Goal: Information Seeking & Learning: Learn about a topic

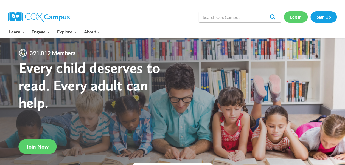
click at [290, 18] on link "Log In" at bounding box center [296, 16] width 24 height 11
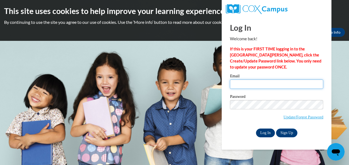
type input "kwilder@mvcdc.org"
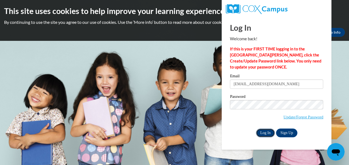
click at [270, 131] on input "Log In" at bounding box center [265, 133] width 19 height 9
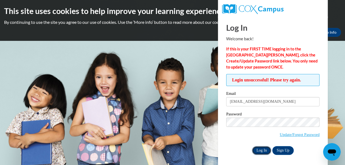
click at [262, 150] on input "Log In" at bounding box center [261, 150] width 19 height 9
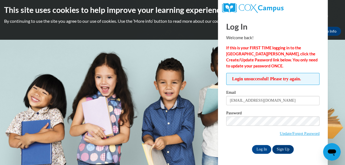
scroll to position [2, 0]
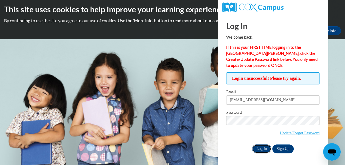
click at [258, 151] on input "Log In" at bounding box center [261, 149] width 19 height 9
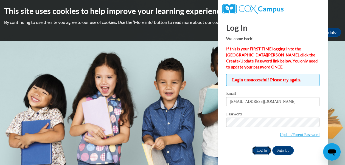
click at [257, 152] on input "Log In" at bounding box center [261, 150] width 19 height 9
click at [264, 148] on input "Log In" at bounding box center [261, 150] width 19 height 9
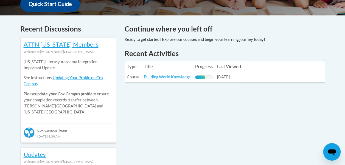
scroll to position [220, 0]
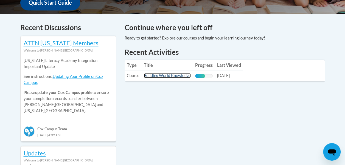
click at [175, 76] on link "Building World Knowledge" at bounding box center [167, 75] width 47 height 5
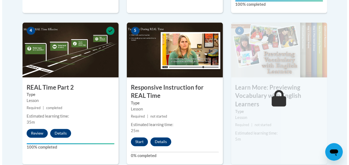
scroll to position [357, 0]
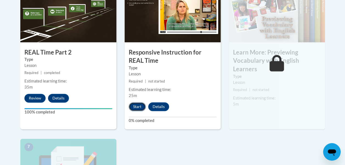
click at [132, 107] on button "Start" at bounding box center [137, 106] width 17 height 9
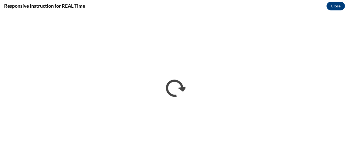
scroll to position [0, 0]
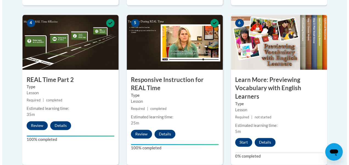
scroll to position [357, 0]
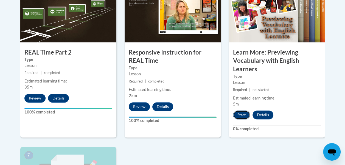
click at [242, 115] on button "Start" at bounding box center [241, 115] width 17 height 9
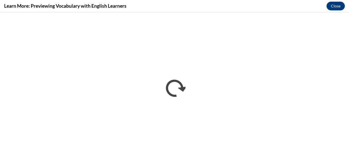
scroll to position [0, 0]
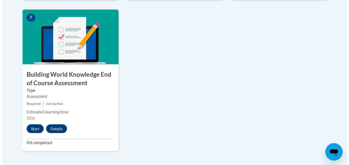
scroll to position [522, 0]
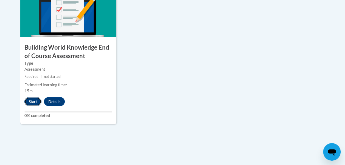
click at [35, 101] on button "Start" at bounding box center [32, 102] width 17 height 9
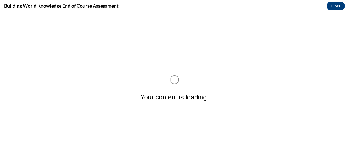
scroll to position [0, 0]
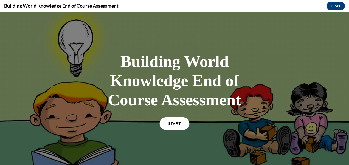
click at [173, 123] on span "START" at bounding box center [174, 124] width 13 height 4
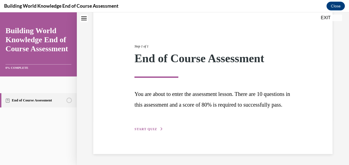
scroll to position [55, 0]
click at [142, 130] on span "START QUIZ" at bounding box center [146, 129] width 23 height 4
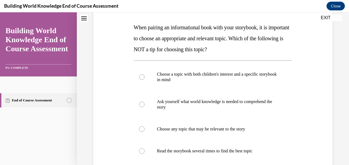
scroll to position [110, 0]
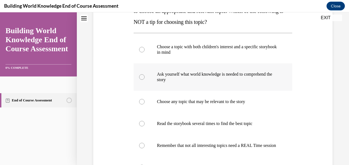
click at [141, 79] on div at bounding box center [141, 76] width 5 height 5
click at [141, 79] on input "Ask yourself what world knowledge is needed to comprehend the story" at bounding box center [141, 76] width 5 height 5
radio input "true"
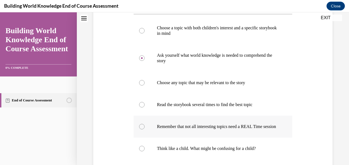
scroll to position [138, 0]
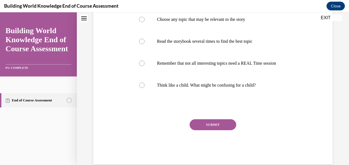
click at [207, 129] on button "SUBMIT" at bounding box center [213, 125] width 47 height 11
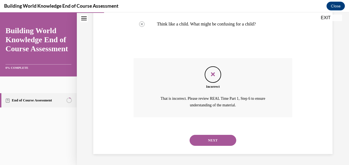
scroll to position [259, 0]
click at [211, 140] on button "NEXT" at bounding box center [213, 140] width 47 height 11
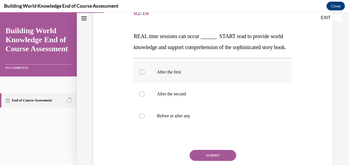
scroll to position [82, 0]
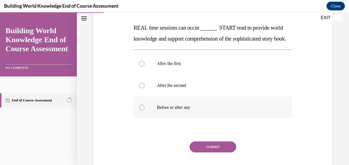
click at [143, 110] on div at bounding box center [141, 107] width 5 height 5
click at [143, 110] on input "Before or after any" at bounding box center [141, 107] width 5 height 5
radio input "true"
click at [206, 153] on button "SUBMIT" at bounding box center [213, 147] width 47 height 11
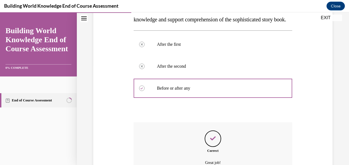
scroll to position [170, 0]
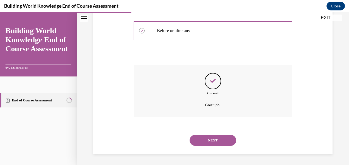
click at [212, 139] on button "NEXT" at bounding box center [213, 140] width 47 height 11
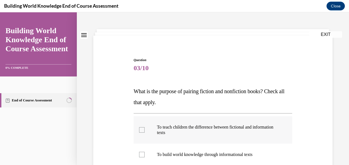
scroll to position [27, 0]
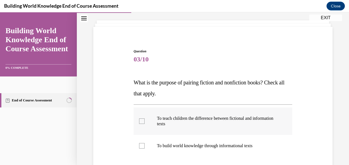
click at [141, 122] on div at bounding box center [141, 121] width 5 height 5
click at [141, 122] on input "To teach children the difference between fictional and information texts" at bounding box center [141, 121] width 5 height 5
checkbox input "true"
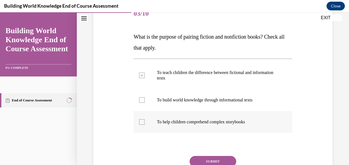
scroll to position [82, 0]
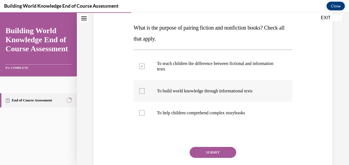
click at [141, 89] on div at bounding box center [141, 90] width 5 height 5
click at [141, 89] on input "To build world knowledge through informational texts" at bounding box center [141, 90] width 5 height 5
checkbox input "true"
click at [144, 113] on label "To help children comprehend complex storybooks" at bounding box center [213, 113] width 159 height 22
click at [144, 113] on input "To help children comprehend complex storybooks" at bounding box center [141, 112] width 5 height 5
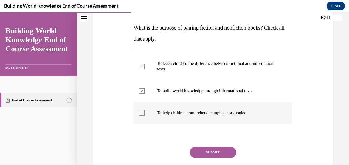
checkbox input "true"
click at [209, 155] on button "SUBMIT" at bounding box center [213, 152] width 47 height 11
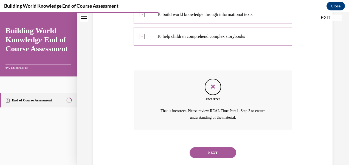
scroll to position [171, 0]
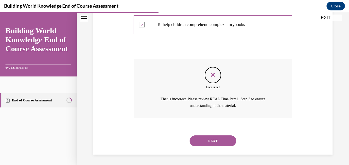
click at [209, 143] on button "NEXT" at bounding box center [213, 141] width 47 height 11
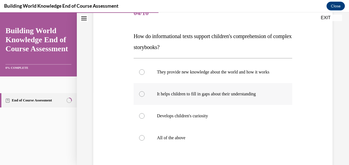
scroll to position [82, 0]
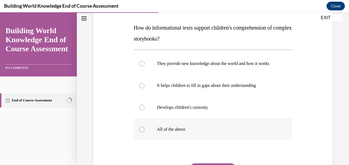
click at [141, 132] on div at bounding box center [141, 129] width 5 height 5
click at [141, 132] on input "All of the above" at bounding box center [141, 129] width 5 height 5
radio input "true"
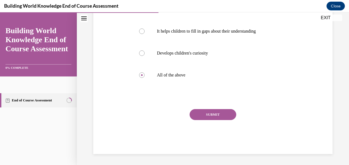
scroll to position [142, 0]
click at [210, 115] on button "SUBMIT" at bounding box center [213, 114] width 47 height 11
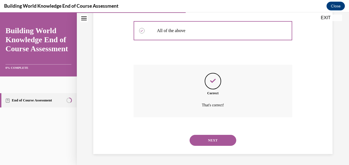
scroll to position [187, 0]
click at [203, 139] on button "NEXT" at bounding box center [213, 140] width 47 height 11
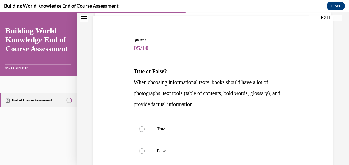
scroll to position [55, 0]
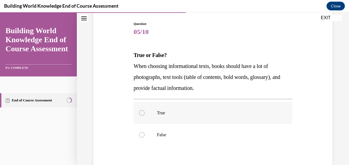
click at [142, 113] on div at bounding box center [141, 112] width 5 height 5
click at [142, 113] on input "True" at bounding box center [141, 112] width 5 height 5
radio input "true"
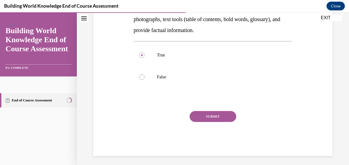
scroll to position [115, 0]
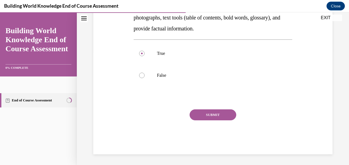
click at [206, 115] on button "SUBMIT" at bounding box center [213, 115] width 47 height 11
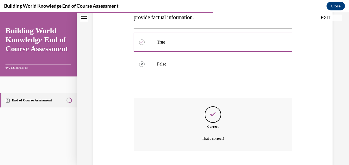
scroll to position [159, 0]
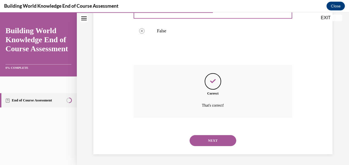
click at [206, 142] on button "NEXT" at bounding box center [213, 140] width 47 height 11
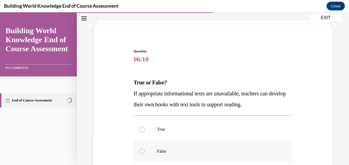
scroll to position [55, 0]
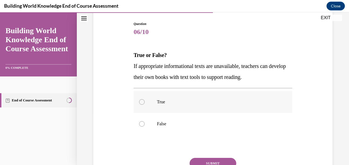
click at [140, 101] on div at bounding box center [141, 101] width 5 height 5
click at [140, 101] on input "True" at bounding box center [141, 101] width 5 height 5
radio input "true"
click at [201, 160] on button "SUBMIT" at bounding box center [213, 163] width 47 height 11
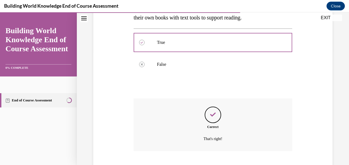
scroll to position [148, 0]
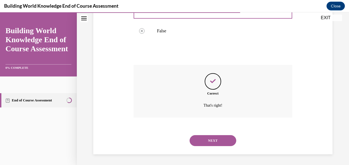
click at [201, 142] on button "NEXT" at bounding box center [213, 140] width 47 height 11
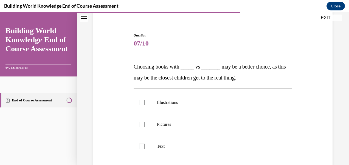
scroll to position [55, 0]
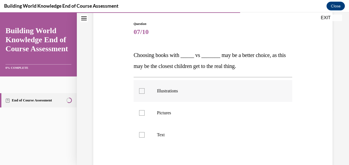
click at [142, 92] on div at bounding box center [141, 90] width 5 height 5
click at [142, 92] on input "Illustrations" at bounding box center [141, 90] width 5 height 5
checkbox input "true"
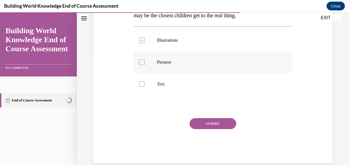
scroll to position [110, 0]
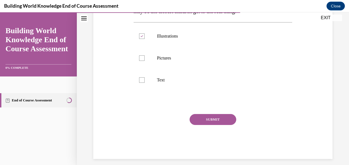
click at [215, 120] on button "SUBMIT" at bounding box center [213, 119] width 47 height 11
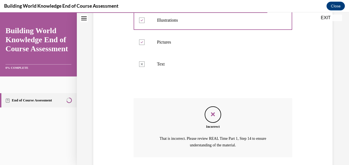
scroll to position [165, 0]
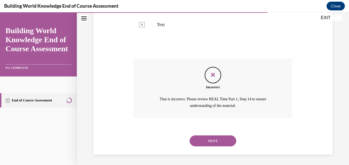
click at [207, 140] on button "NEXT" at bounding box center [213, 141] width 47 height 11
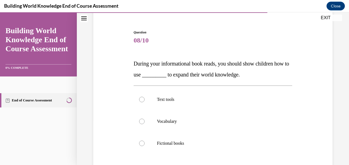
scroll to position [55, 0]
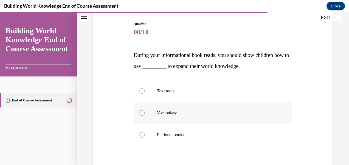
click at [141, 114] on div at bounding box center [141, 112] width 5 height 5
click at [141, 114] on input "Vocabulary" at bounding box center [141, 112] width 5 height 5
radio input "true"
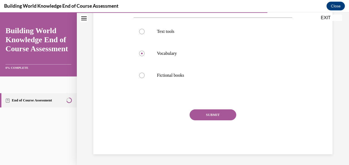
click at [207, 116] on button "SUBMIT" at bounding box center [213, 115] width 47 height 11
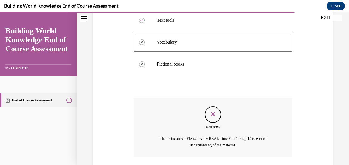
scroll to position [165, 0]
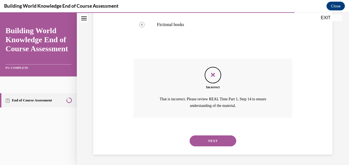
click at [221, 140] on button "NEXT" at bounding box center [213, 141] width 47 height 11
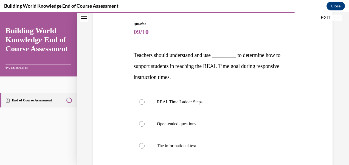
scroll to position [82, 0]
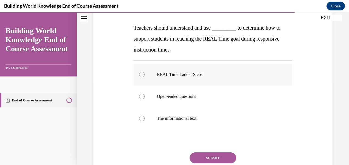
click at [143, 74] on div at bounding box center [141, 74] width 5 height 5
click at [143, 74] on input "REAL Time Ladder Steps" at bounding box center [141, 74] width 5 height 5
radio input "true"
click at [213, 157] on button "SUBMIT" at bounding box center [213, 158] width 47 height 11
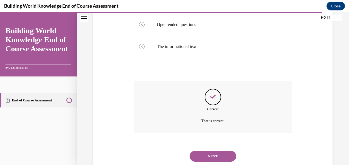
scroll to position [170, 0]
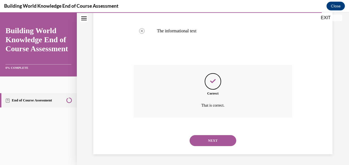
click at [218, 141] on button "NEXT" at bounding box center [213, 140] width 47 height 11
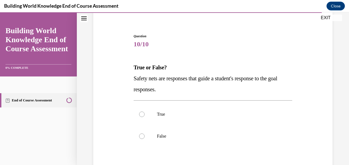
scroll to position [55, 0]
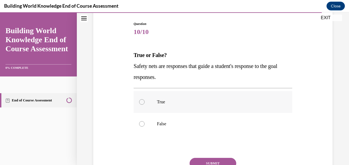
click at [141, 100] on div at bounding box center [141, 101] width 5 height 5
click at [141, 100] on input "True" at bounding box center [141, 101] width 5 height 5
radio input "true"
click at [195, 162] on button "SUBMIT" at bounding box center [213, 163] width 47 height 11
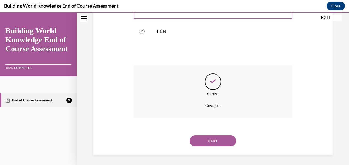
scroll to position [148, 0]
click at [199, 138] on button "NEXT" at bounding box center [213, 140] width 47 height 11
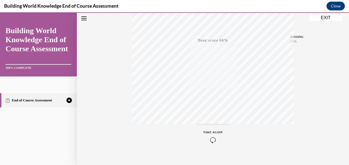
scroll to position [128, 0]
click at [211, 134] on icon "button" at bounding box center [214, 132] width 20 height 6
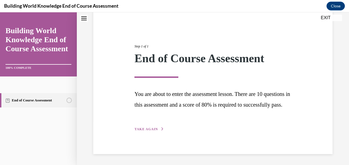
scroll to position [55, 0]
click at [147, 131] on span "TAKE AGAIN" at bounding box center [146, 129] width 23 height 4
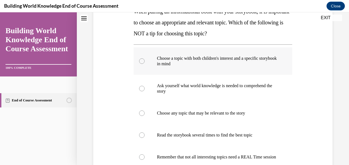
scroll to position [110, 0]
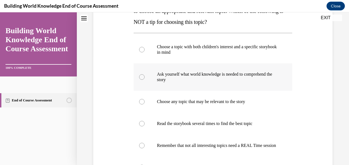
click at [140, 77] on div at bounding box center [141, 76] width 5 height 5
click at [140, 77] on input "Ask yourself what world knowledge is needed to comprehend the story" at bounding box center [141, 76] width 5 height 5
radio input "true"
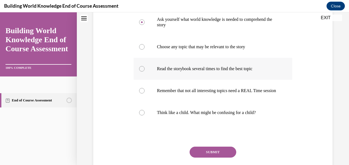
scroll to position [193, 0]
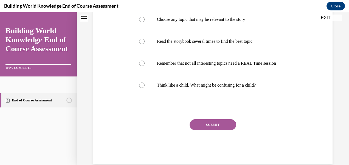
click at [195, 128] on button "SUBMIT" at bounding box center [213, 125] width 47 height 11
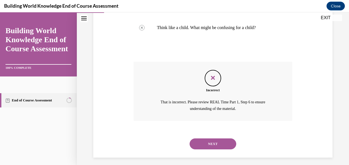
scroll to position [259, 0]
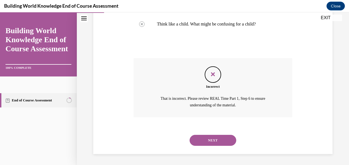
click at [209, 139] on button "NEXT" at bounding box center [213, 140] width 47 height 11
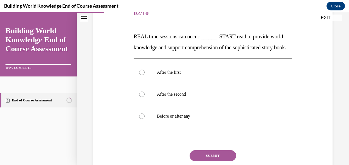
scroll to position [82, 0]
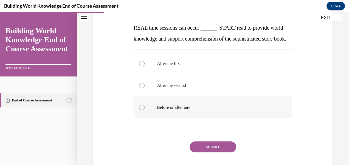
click at [140, 110] on div at bounding box center [141, 107] width 5 height 5
click at [140, 110] on input "Before or after any" at bounding box center [141, 107] width 5 height 5
radio input "true"
click at [210, 153] on button "SUBMIT" at bounding box center [213, 147] width 47 height 11
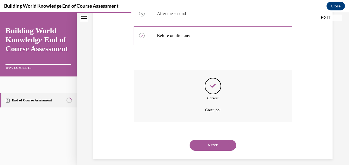
scroll to position [170, 0]
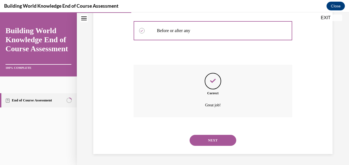
click at [211, 138] on button "NEXT" at bounding box center [213, 140] width 47 height 11
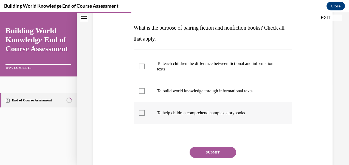
scroll to position [55, 0]
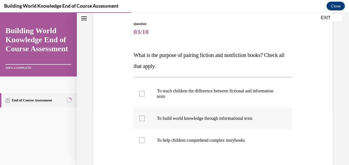
click at [142, 119] on div at bounding box center [141, 118] width 5 height 5
click at [142, 119] on input "To build world knowledge through informational texts" at bounding box center [141, 118] width 5 height 5
checkbox input "true"
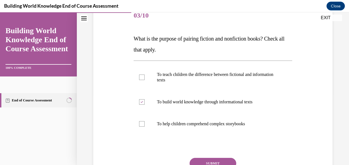
scroll to position [110, 0]
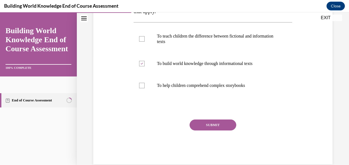
click at [203, 126] on button "SUBMIT" at bounding box center [213, 125] width 47 height 11
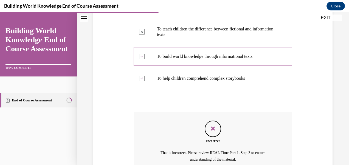
scroll to position [88, 0]
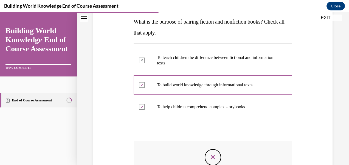
click at [211, 154] on icon "Feedback" at bounding box center [213, 157] width 8 height 8
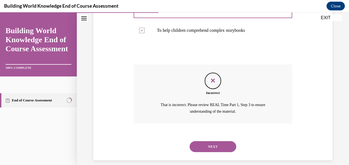
scroll to position [171, 0]
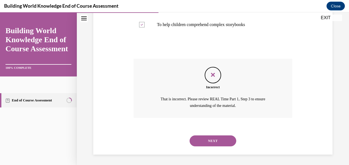
click at [204, 138] on button "NEXT" at bounding box center [213, 141] width 47 height 11
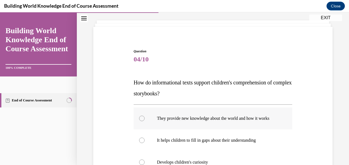
scroll to position [55, 0]
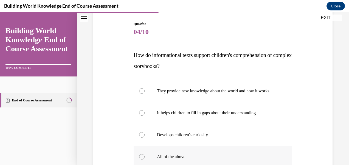
click at [141, 160] on div at bounding box center [141, 156] width 5 height 5
click at [141, 160] on input "All of the above" at bounding box center [141, 156] width 5 height 5
radio input "true"
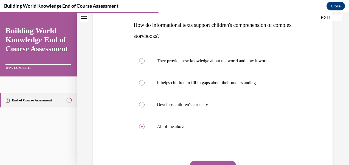
scroll to position [137, 0]
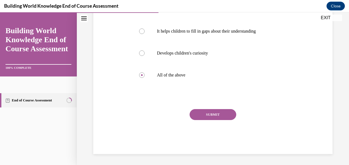
click at [207, 120] on button "SUBMIT" at bounding box center [213, 114] width 47 height 11
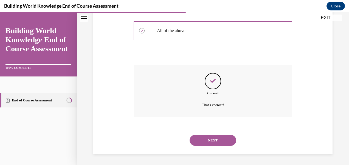
scroll to position [187, 0]
click at [208, 141] on button "NEXT" at bounding box center [213, 140] width 47 height 11
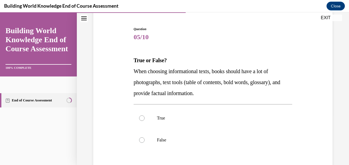
scroll to position [55, 0]
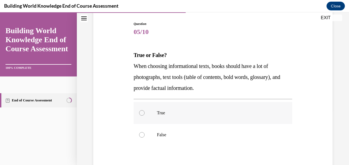
click at [138, 112] on label "True" at bounding box center [213, 113] width 159 height 22
click at [139, 112] on input "True" at bounding box center [141, 112] width 5 height 5
radio input "true"
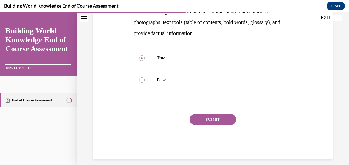
click at [211, 119] on button "SUBMIT" at bounding box center [213, 119] width 47 height 11
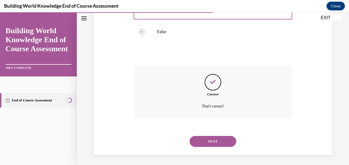
scroll to position [159, 0]
click at [205, 137] on button "NEXT" at bounding box center [213, 140] width 47 height 11
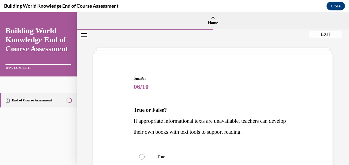
scroll to position [27, 0]
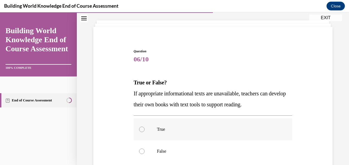
click at [141, 126] on label "True" at bounding box center [213, 130] width 159 height 22
click at [141, 127] on input "True" at bounding box center [141, 129] width 5 height 5
radio input "true"
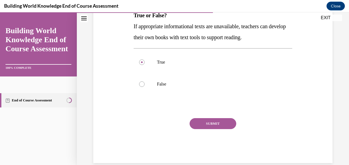
scroll to position [104, 0]
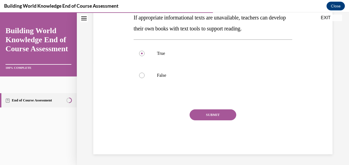
click at [213, 115] on button "SUBMIT" at bounding box center [213, 115] width 47 height 11
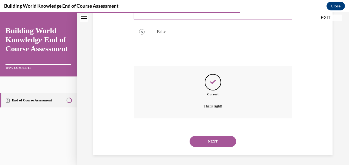
scroll to position [148, 0]
click at [207, 137] on button "NEXT" at bounding box center [213, 140] width 47 height 11
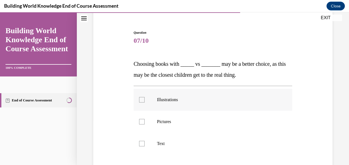
scroll to position [55, 0]
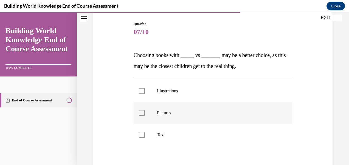
click at [141, 113] on div at bounding box center [141, 112] width 5 height 5
click at [141, 113] on input "Pictures" at bounding box center [141, 112] width 5 height 5
checkbox input "true"
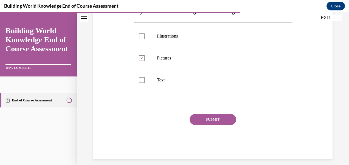
click at [210, 120] on button "SUBMIT" at bounding box center [213, 119] width 47 height 11
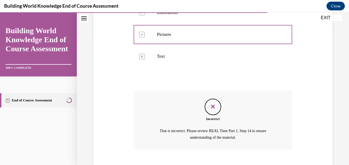
scroll to position [165, 0]
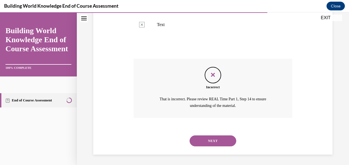
click at [213, 140] on button "NEXT" at bounding box center [213, 141] width 47 height 11
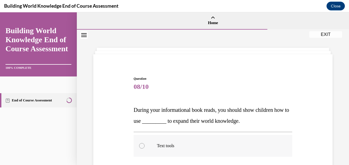
scroll to position [27, 0]
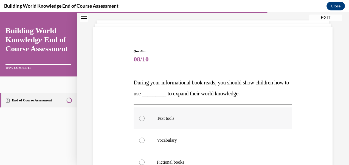
click at [141, 118] on div at bounding box center [141, 118] width 5 height 5
click at [141, 118] on input "Text tools" at bounding box center [141, 118] width 5 height 5
radio input "true"
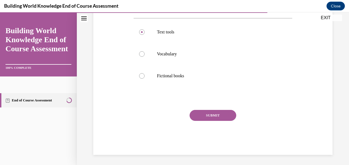
scroll to position [115, 0]
click at [215, 115] on button "SUBMIT" at bounding box center [213, 115] width 47 height 11
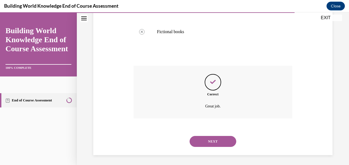
scroll to position [159, 0]
click at [215, 143] on button "NEXT" at bounding box center [213, 140] width 47 height 11
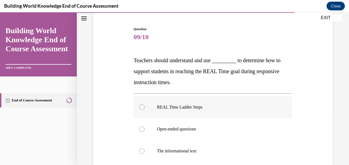
scroll to position [55, 0]
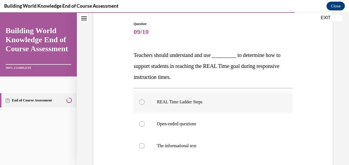
click at [143, 100] on div at bounding box center [141, 101] width 5 height 5
click at [143, 100] on input "REAL Time Ladder Steps" at bounding box center [141, 101] width 5 height 5
radio input "true"
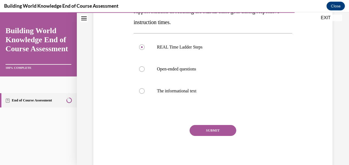
click at [208, 129] on button "SUBMIT" at bounding box center [213, 130] width 47 height 11
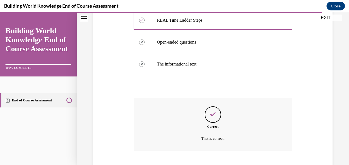
scroll to position [170, 0]
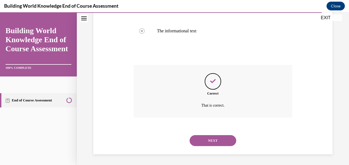
click at [212, 138] on button "NEXT" at bounding box center [213, 140] width 47 height 11
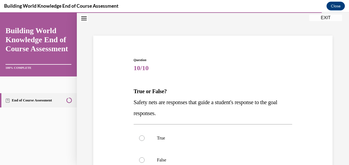
scroll to position [27, 0]
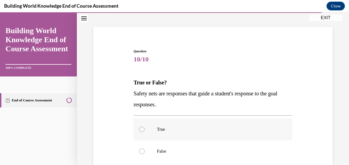
click at [144, 130] on label "True" at bounding box center [213, 130] width 159 height 22
click at [144, 130] on input "True" at bounding box center [141, 129] width 5 height 5
radio input "true"
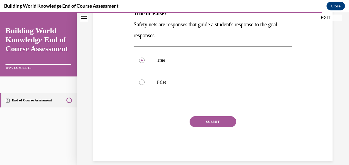
scroll to position [104, 0]
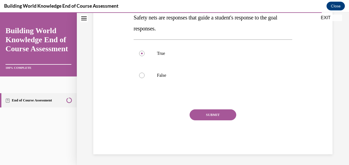
click at [214, 115] on button "SUBMIT" at bounding box center [213, 115] width 47 height 11
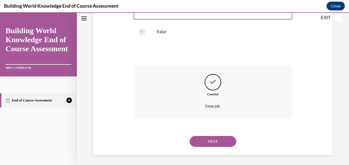
scroll to position [148, 0]
click at [210, 138] on button "NEXT" at bounding box center [213, 140] width 47 height 11
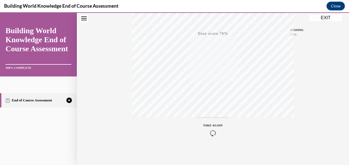
scroll to position [128, 0]
click at [209, 131] on icon "button" at bounding box center [214, 132] width 20 height 6
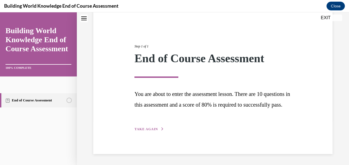
click at [148, 127] on button "TAKE AGAIN" at bounding box center [149, 129] width 29 height 5
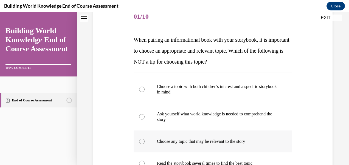
scroll to position [83, 0]
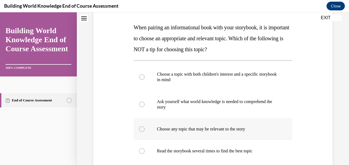
click at [142, 129] on div at bounding box center [141, 129] width 5 height 5
click at [142, 129] on input "Choose any topic that may be relevant to the story" at bounding box center [141, 129] width 5 height 5
radio input "true"
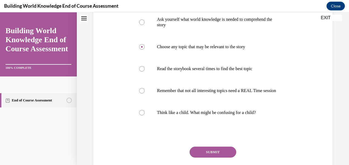
click at [203, 158] on button "SUBMIT" at bounding box center [213, 152] width 47 height 11
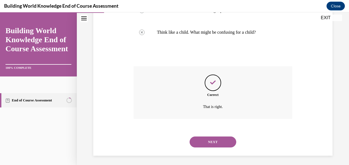
scroll to position [252, 0]
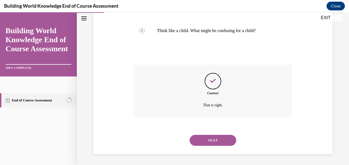
click at [209, 141] on button "NEXT" at bounding box center [213, 140] width 47 height 11
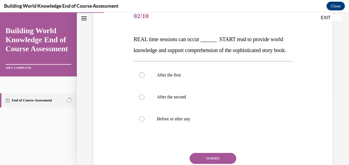
scroll to position [82, 0]
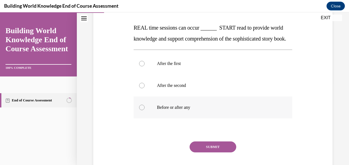
click at [143, 110] on div at bounding box center [141, 107] width 5 height 5
click at [143, 110] on input "Before or after any" at bounding box center [141, 107] width 5 height 5
radio input "true"
click at [208, 153] on button "SUBMIT" at bounding box center [213, 147] width 47 height 11
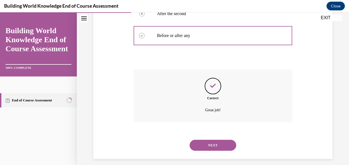
scroll to position [170, 0]
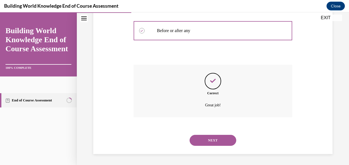
click at [208, 138] on button "NEXT" at bounding box center [213, 140] width 47 height 11
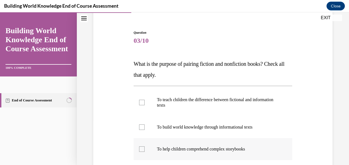
scroll to position [55, 0]
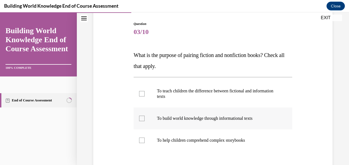
click at [141, 119] on div at bounding box center [141, 118] width 5 height 5
click at [141, 119] on input "To build world knowledge through informational texts" at bounding box center [141, 118] width 5 height 5
checkbox input "true"
click at [144, 140] on div at bounding box center [141, 140] width 5 height 5
click at [144, 140] on input "To help children comprehend complex storybooks" at bounding box center [141, 140] width 5 height 5
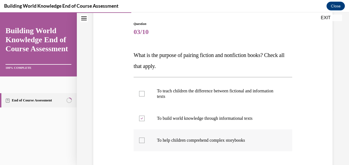
checkbox input "true"
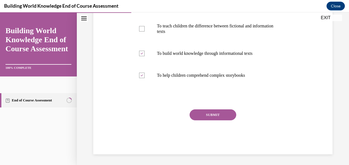
click at [209, 114] on button "SUBMIT" at bounding box center [213, 115] width 47 height 11
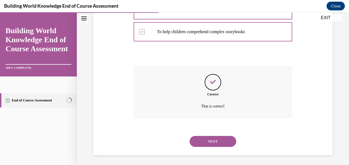
scroll to position [165, 0]
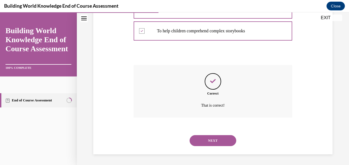
click at [208, 142] on button "NEXT" at bounding box center [213, 140] width 47 height 11
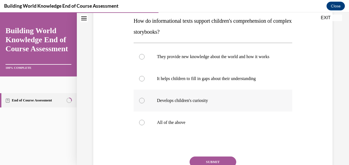
scroll to position [82, 0]
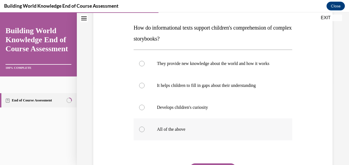
drag, startPoint x: 139, startPoint y: 135, endPoint x: 152, endPoint y: 140, distance: 13.8
click at [140, 132] on div at bounding box center [141, 129] width 5 height 5
click at [140, 132] on input "All of the above" at bounding box center [141, 129] width 5 height 5
radio input "true"
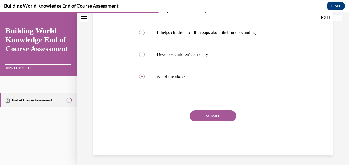
scroll to position [137, 0]
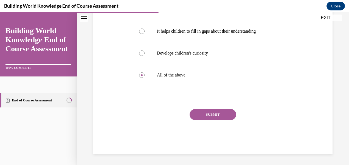
click at [215, 120] on button "SUBMIT" at bounding box center [213, 114] width 47 height 11
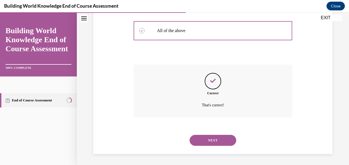
scroll to position [187, 0]
click at [209, 138] on button "NEXT" at bounding box center [213, 140] width 47 height 11
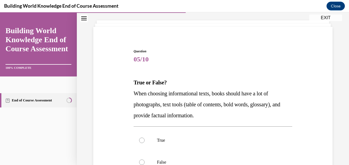
scroll to position [55, 0]
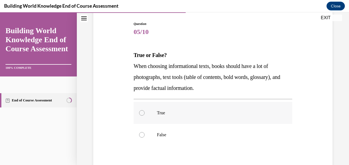
click at [141, 111] on div at bounding box center [141, 112] width 5 height 5
click at [141, 111] on input "True" at bounding box center [141, 112] width 5 height 5
radio input "true"
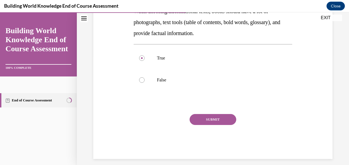
click at [215, 122] on button "SUBMIT" at bounding box center [213, 119] width 47 height 11
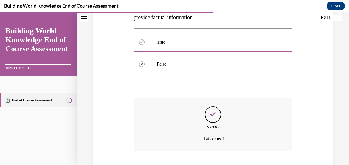
scroll to position [159, 0]
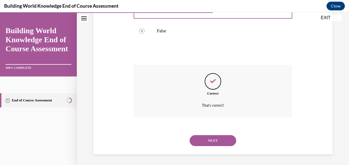
click at [206, 136] on button "NEXT" at bounding box center [213, 140] width 47 height 11
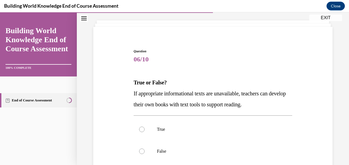
scroll to position [55, 0]
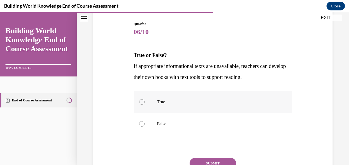
click at [140, 103] on div at bounding box center [141, 101] width 5 height 5
click at [140, 103] on input "True" at bounding box center [141, 101] width 5 height 5
radio input "true"
click at [197, 160] on button "SUBMIT" at bounding box center [213, 163] width 47 height 11
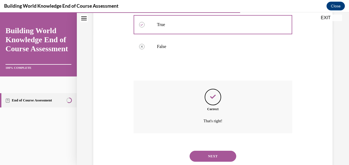
scroll to position [148, 0]
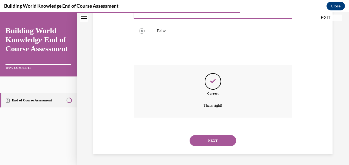
click at [212, 138] on button "NEXT" at bounding box center [213, 140] width 47 height 11
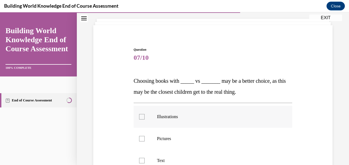
scroll to position [55, 0]
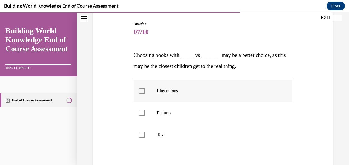
click at [143, 89] on div at bounding box center [141, 90] width 5 height 5
click at [143, 89] on input "Illustrations" at bounding box center [141, 90] width 5 height 5
checkbox input "true"
click at [141, 112] on div at bounding box center [141, 112] width 5 height 5
click at [141, 112] on input "Pictures" at bounding box center [141, 112] width 5 height 5
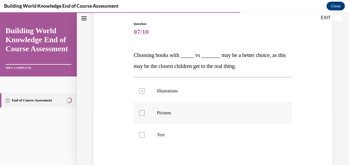
checkbox input "true"
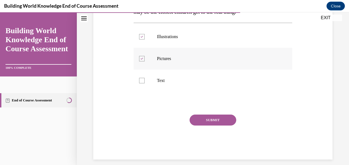
scroll to position [110, 0]
click at [213, 122] on button "SUBMIT" at bounding box center [213, 119] width 47 height 11
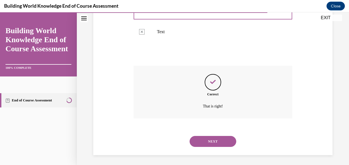
scroll to position [159, 0]
click at [222, 135] on button "NEXT" at bounding box center [213, 140] width 47 height 11
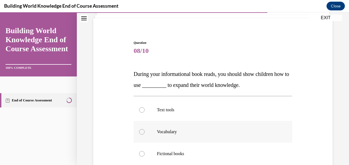
scroll to position [55, 0]
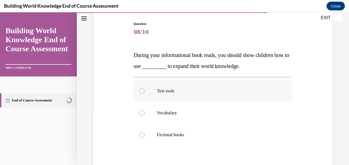
click at [141, 92] on div at bounding box center [141, 90] width 5 height 5
click at [141, 92] on input "Text tools" at bounding box center [141, 90] width 5 height 5
radio input "true"
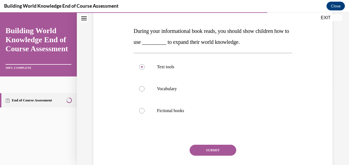
scroll to position [110, 0]
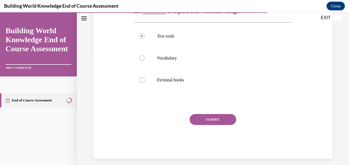
click at [210, 120] on button "SUBMIT" at bounding box center [213, 119] width 47 height 11
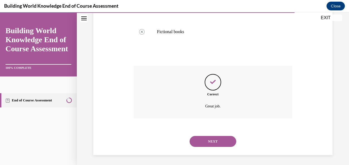
scroll to position [159, 0]
click at [207, 141] on button "NEXT" at bounding box center [213, 140] width 47 height 11
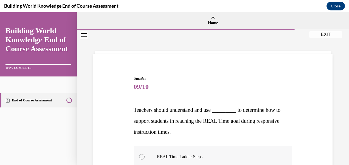
scroll to position [27, 0]
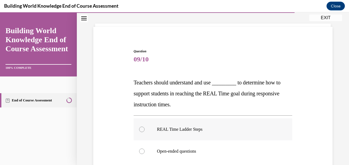
click at [140, 129] on div at bounding box center [141, 129] width 5 height 5
click at [140, 129] on input "REAL Time Ladder Steps" at bounding box center [141, 129] width 5 height 5
radio input "true"
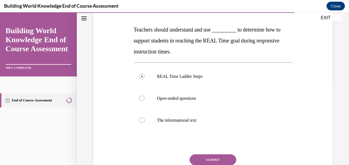
scroll to position [82, 0]
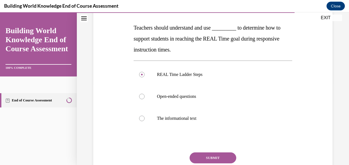
click at [199, 157] on button "SUBMIT" at bounding box center [213, 158] width 47 height 11
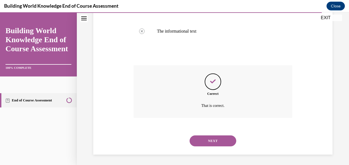
scroll to position [170, 0]
click at [204, 143] on button "NEXT" at bounding box center [213, 140] width 47 height 11
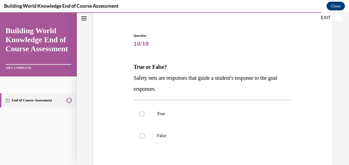
scroll to position [55, 0]
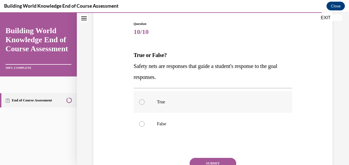
click at [144, 102] on label "True" at bounding box center [213, 102] width 159 height 22
click at [144, 102] on input "True" at bounding box center [141, 101] width 5 height 5
radio input "true"
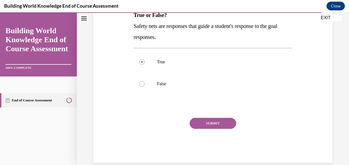
scroll to position [104, 0]
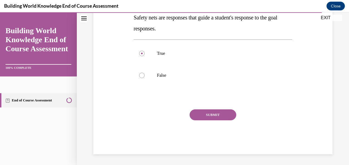
click at [214, 117] on button "SUBMIT" at bounding box center [213, 115] width 47 height 11
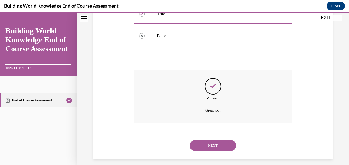
scroll to position [148, 0]
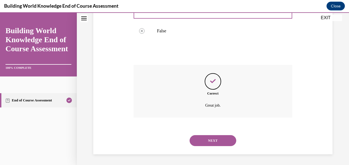
click at [208, 138] on button "NEXT" at bounding box center [213, 140] width 47 height 11
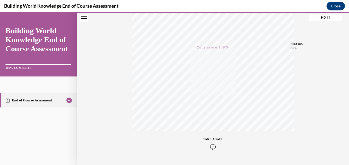
scroll to position [128, 0]
click at [324, 16] on button "EXIT" at bounding box center [326, 18] width 33 height 7
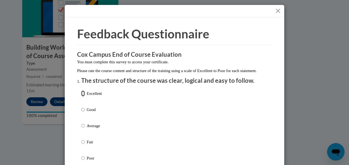
click at [82, 97] on input "Excellent" at bounding box center [83, 94] width 4 height 6
radio input "true"
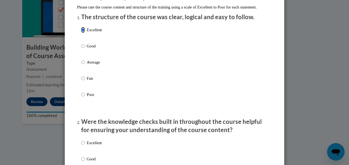
scroll to position [82, 0]
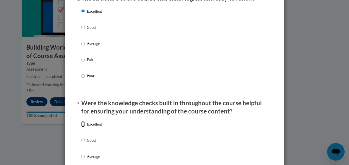
click at [81, 127] on input "Excellent" at bounding box center [83, 124] width 4 height 6
radio input "true"
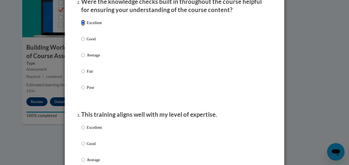
scroll to position [192, 0]
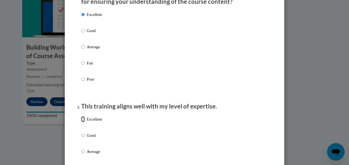
click at [81, 123] on input "Excellent" at bounding box center [83, 119] width 4 height 6
radio input "true"
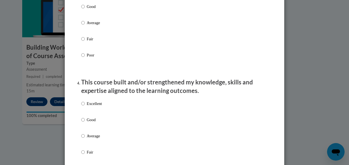
scroll to position [330, 0]
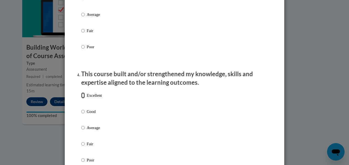
click at [81, 99] on input "Excellent" at bounding box center [83, 96] width 4 height 6
radio input "true"
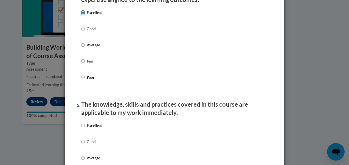
scroll to position [440, 0]
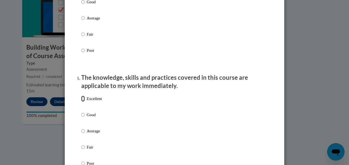
click at [82, 102] on input "Excellent" at bounding box center [83, 99] width 4 height 6
radio input "true"
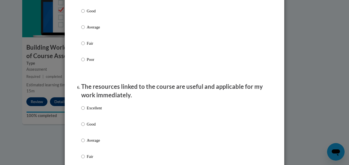
scroll to position [549, 0]
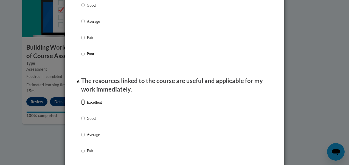
click at [81, 106] on input "Excellent" at bounding box center [83, 102] width 4 height 6
radio input "true"
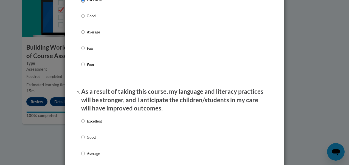
scroll to position [659, 0]
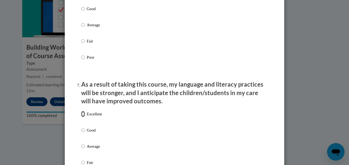
click at [82, 117] on input "Excellent" at bounding box center [83, 114] width 4 height 6
radio input "true"
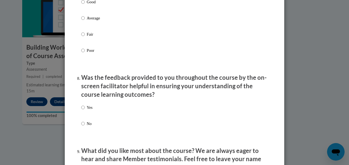
scroll to position [797, 0]
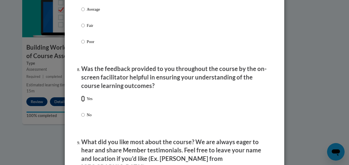
click at [82, 102] on input "Yes" at bounding box center [83, 99] width 4 height 6
radio input "true"
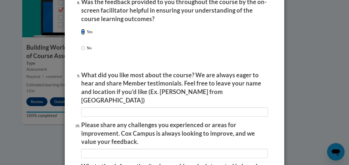
scroll to position [879, 0]
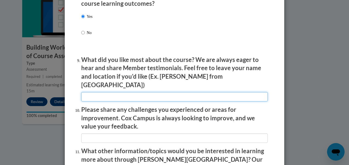
click at [107, 93] on input "textbox" at bounding box center [174, 96] width 187 height 9
type input "it was very informative"
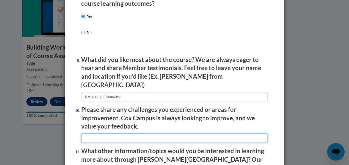
click at [81, 134] on input "textbox" at bounding box center [174, 138] width 187 height 9
click at [92, 136] on input "textbox" at bounding box center [174, 138] width 187 height 9
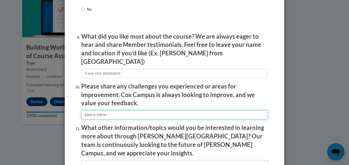
scroll to position [934, 0]
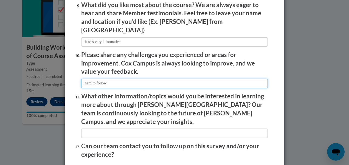
type input "hard to follow"
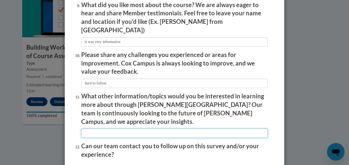
click at [85, 129] on input "textbox" at bounding box center [174, 133] width 187 height 9
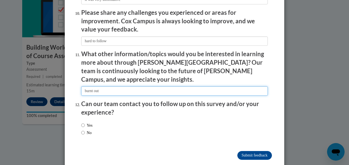
scroll to position [977, 0]
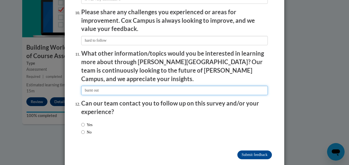
type input "burnt out"
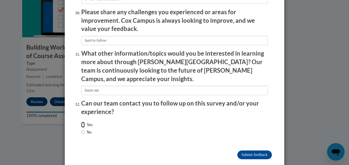
click at [81, 122] on input "Yes" at bounding box center [83, 125] width 4 height 6
radio input "true"
click at [259, 151] on input "Submit feedback" at bounding box center [255, 155] width 35 height 9
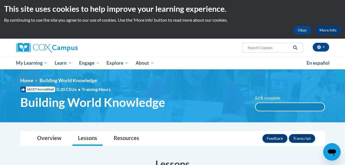
scroll to position [0, 0]
